Goal: Task Accomplishment & Management: Complete application form

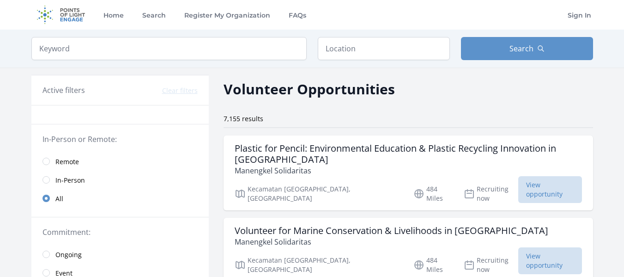
click at [63, 161] on span "Remote" at bounding box center [67, 161] width 24 height 9
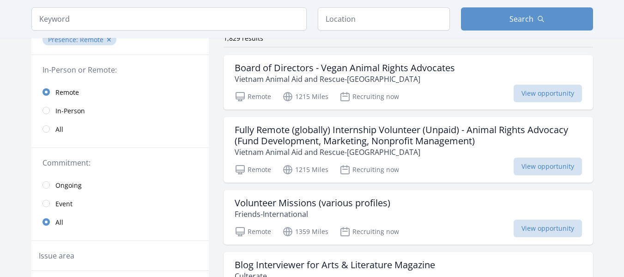
scroll to position [81, 0]
click at [52, 182] on link "Ongoing" at bounding box center [119, 184] width 177 height 18
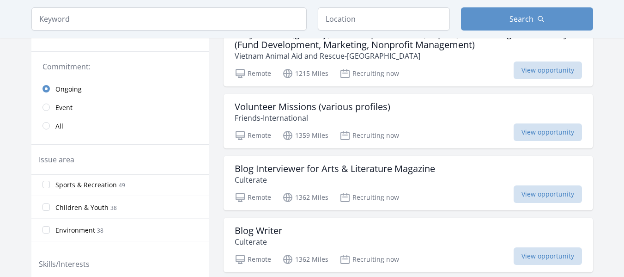
scroll to position [206, 0]
drag, startPoint x: 48, startPoint y: 198, endPoint x: 47, endPoint y: 205, distance: 7.0
click at [47, 205] on input "Children & Youth 38" at bounding box center [45, 205] width 7 height 7
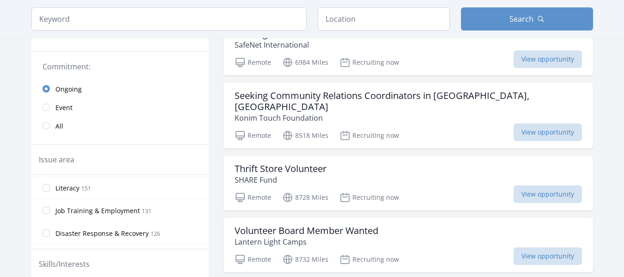
scroll to position [337, 0]
click at [48, 190] on input "Literacy 151" at bounding box center [45, 187] width 7 height 7
click at [60, 186] on span "Women's Issues" at bounding box center [79, 185] width 49 height 9
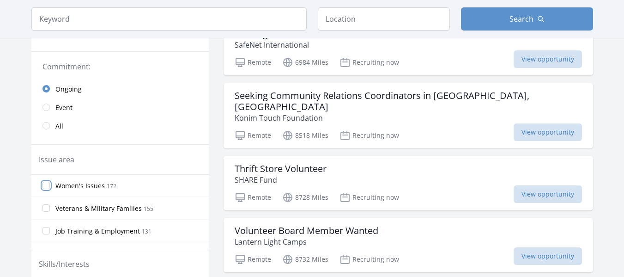
click at [50, 186] on input "Women's Issues 172" at bounding box center [45, 184] width 7 height 7
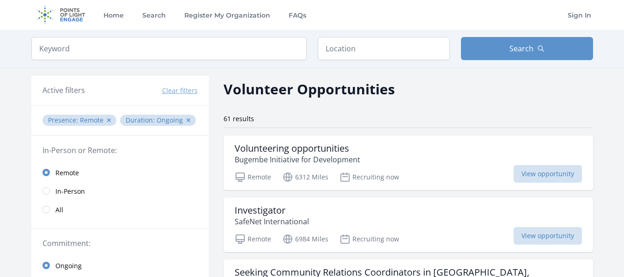
scroll to position [5, 0]
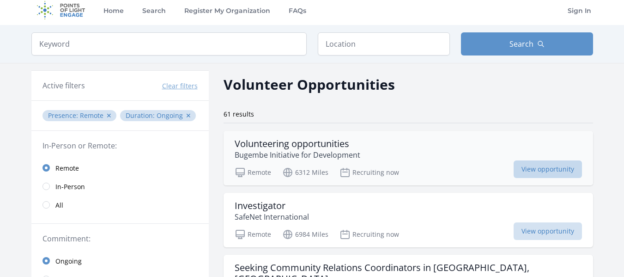
click at [543, 163] on span "View opportunity" at bounding box center [547, 169] width 68 height 18
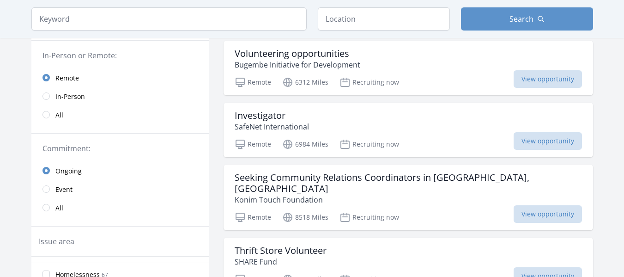
scroll to position [95, 0]
click at [523, 142] on span "View opportunity" at bounding box center [547, 141] width 68 height 18
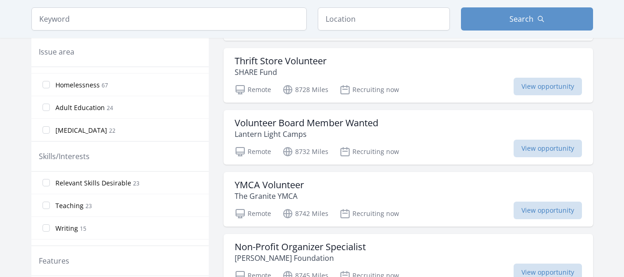
scroll to position [343, 0]
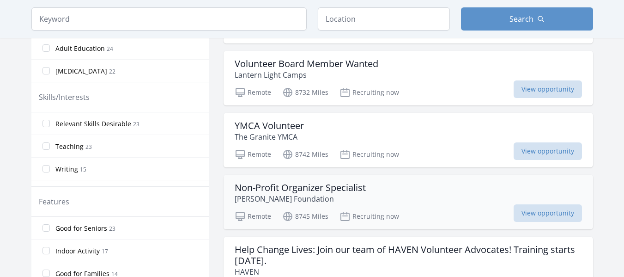
click at [424, 188] on div "Non-Profit Organizer Specialist Morris Foundation" at bounding box center [408, 193] width 347 height 22
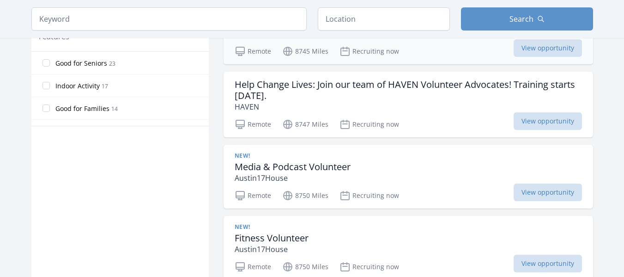
scroll to position [509, 0]
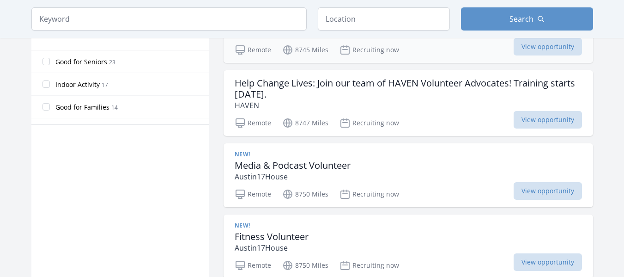
click at [342, 171] on p "Austin17House" at bounding box center [293, 176] width 116 height 11
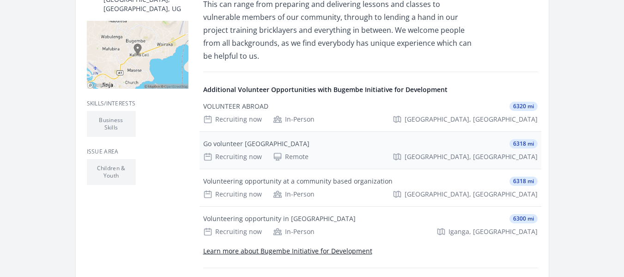
scroll to position [248, 0]
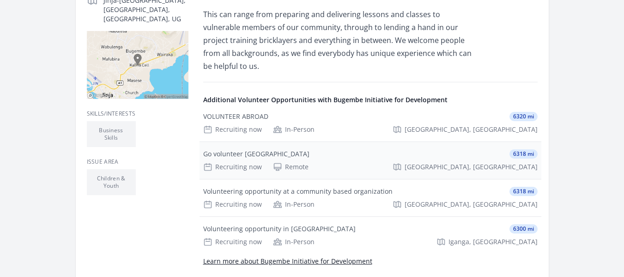
click at [475, 166] on span "[GEOGRAPHIC_DATA], [GEOGRAPHIC_DATA]" at bounding box center [470, 166] width 133 height 9
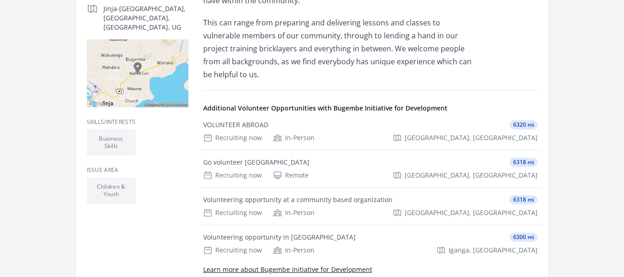
scroll to position [240, 0]
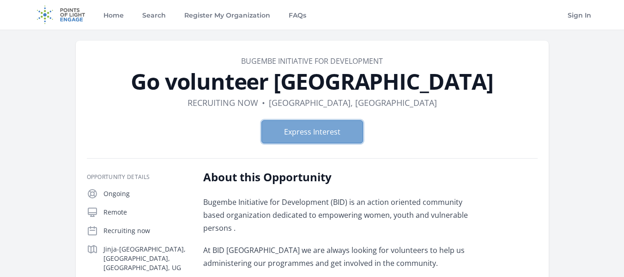
click at [335, 126] on button "Express Interest" at bounding box center [312, 131] width 102 height 23
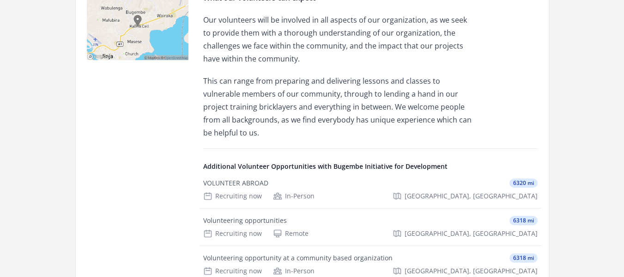
scroll to position [475, 0]
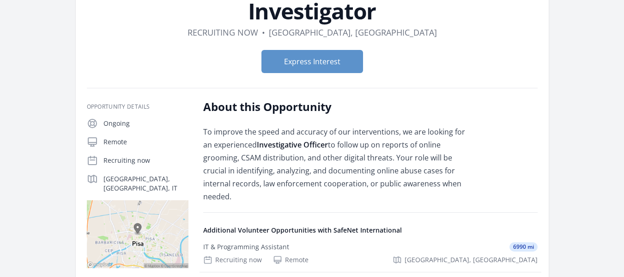
scroll to position [56, 0]
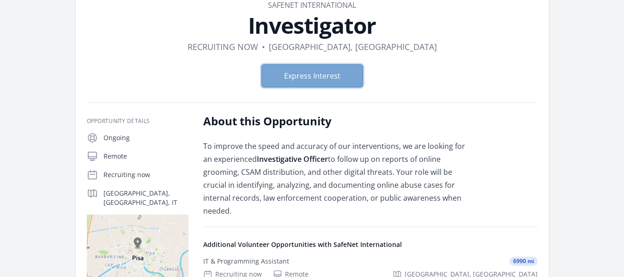
click at [313, 65] on button "Express Interest" at bounding box center [312, 75] width 102 height 23
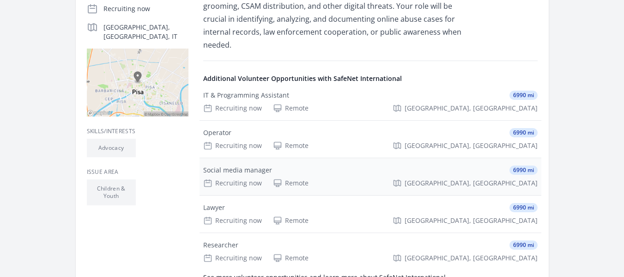
scroll to position [0, 0]
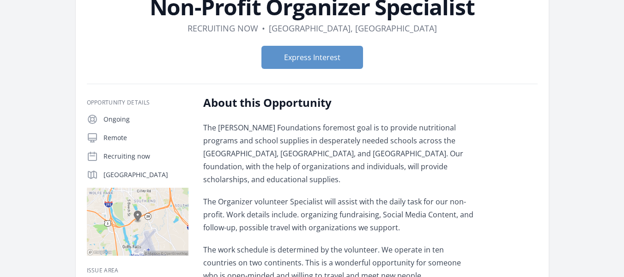
scroll to position [73, 0]
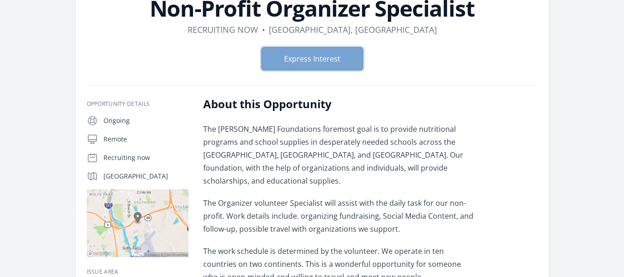
click at [320, 66] on button "Express Interest" at bounding box center [312, 58] width 102 height 23
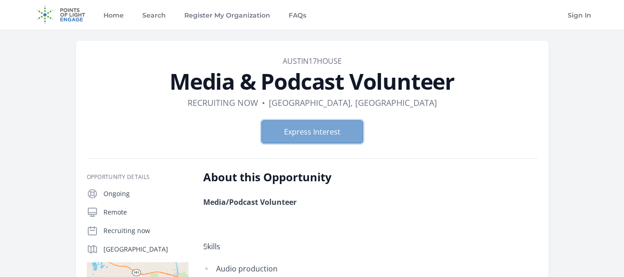
click at [298, 129] on button "Express Interest" at bounding box center [312, 131] width 102 height 23
